Goal: Task Accomplishment & Management: Manage account settings

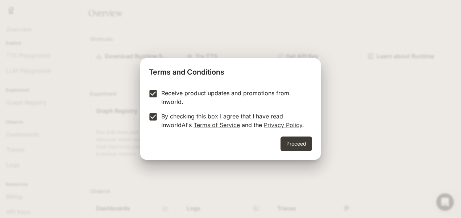
click at [289, 153] on div "Proceed" at bounding box center [230, 148] width 181 height 23
click at [295, 146] on button "Proceed" at bounding box center [297, 144] width 32 height 15
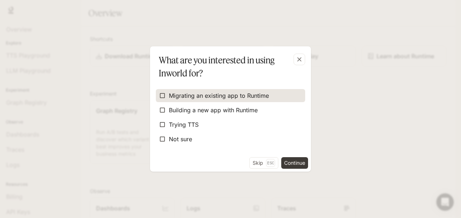
click at [189, 102] on label "Migrating an existing app to Runtime" at bounding box center [230, 95] width 149 height 13
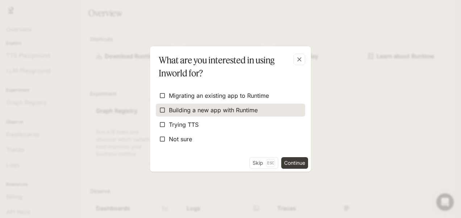
click at [189, 113] on span "Building a new app with Runtime" at bounding box center [213, 110] width 89 height 9
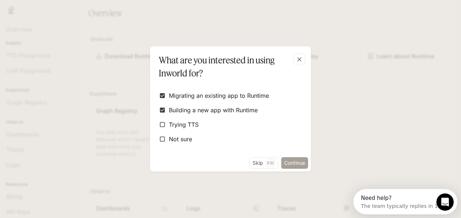
click at [301, 161] on button "Continue" at bounding box center [294, 163] width 27 height 12
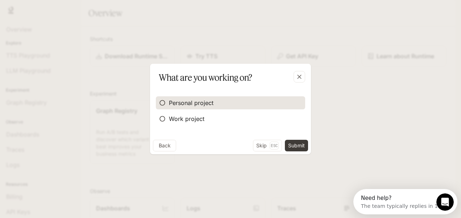
click at [194, 104] on span "Personal project" at bounding box center [191, 103] width 45 height 9
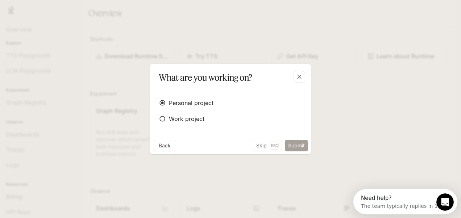
click at [307, 145] on button "Submit" at bounding box center [296, 146] width 23 height 12
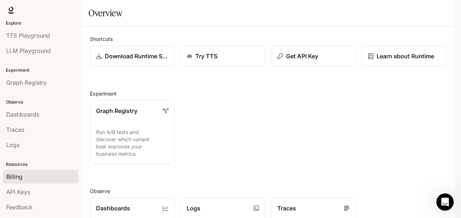
scroll to position [30, 0]
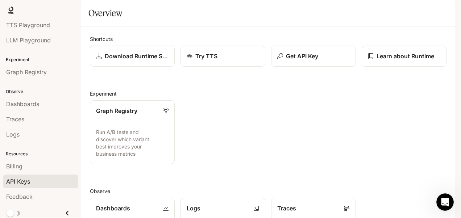
click at [30, 182] on span "API Keys" at bounding box center [18, 181] width 24 height 9
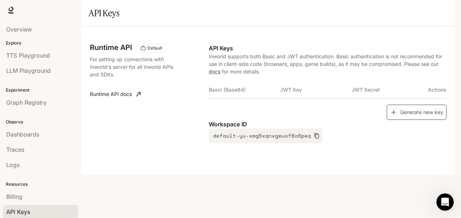
click at [403, 120] on button "Generate new key" at bounding box center [417, 113] width 60 height 16
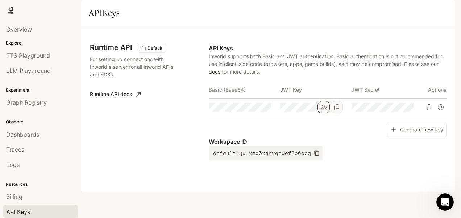
click at [324, 113] on button "button" at bounding box center [324, 107] width 12 height 12
click at [250, 110] on icon "button" at bounding box center [252, 107] width 6 height 6
click at [325, 109] on icon "button" at bounding box center [324, 107] width 6 height 4
click at [396, 110] on icon "button" at bounding box center [395, 107] width 6 height 6
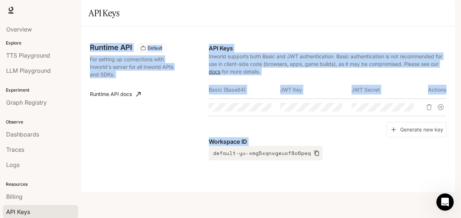
drag, startPoint x: 89, startPoint y: 54, endPoint x: 413, endPoint y: 199, distance: 354.1
click at [413, 193] on div "Runtime API Default For setting up connections with Inworld's server for all In…" at bounding box center [268, 109] width 374 height 166
click at [357, 184] on div "Runtime API Default For setting up connections with Inworld's server for all In…" at bounding box center [268, 109] width 357 height 149
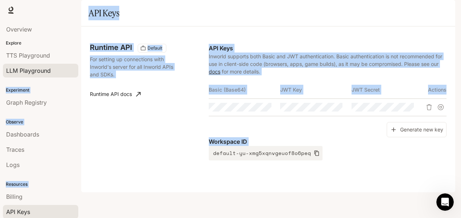
drag, startPoint x: 377, startPoint y: 188, endPoint x: 30, endPoint y: 68, distance: 367.5
click at [81, 68] on main "Portal Overview Explore TTS Playground LLM Playground Experiment Graph Registry…" at bounding box center [268, 96] width 374 height 193
click at [340, 161] on div "Workspace ID default-yu-xmg5xqnvgeuof8o6peq" at bounding box center [328, 148] width 238 height 23
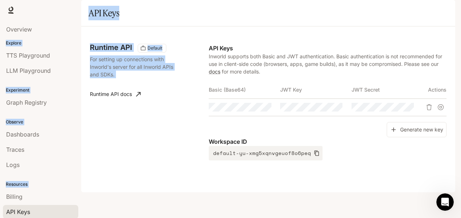
drag, startPoint x: 197, startPoint y: 109, endPoint x: 462, endPoint y: 111, distance: 265.0
click at [461, 111] on html "Skip to main content Runtime Runtime Documentation Documentation Portal Overvie…" at bounding box center [230, 109] width 461 height 218
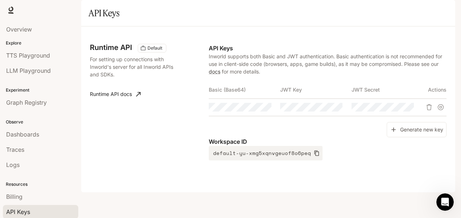
click at [394, 161] on div "Workspace ID default-yu-xmg5xqnvgeuof8o6peq" at bounding box center [328, 148] width 238 height 23
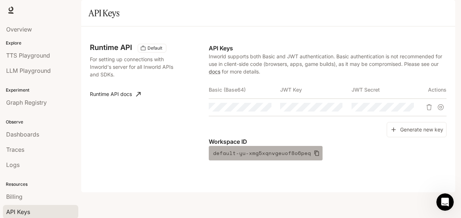
click at [281, 161] on button "default-yu-xmg5xqnvgeuof8o6peq" at bounding box center [266, 153] width 114 height 15
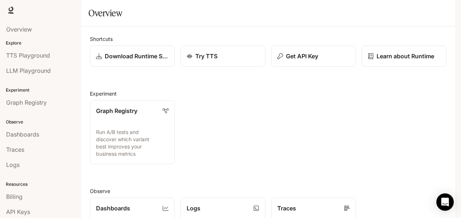
scroll to position [73, 0]
